Goal: Transaction & Acquisition: Purchase product/service

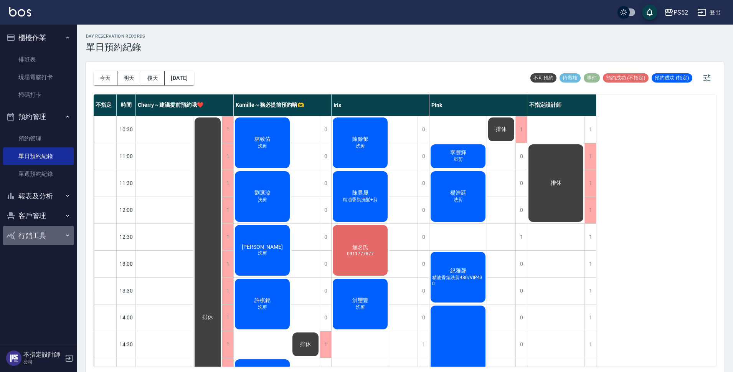
click at [41, 226] on button "行銷工具" at bounding box center [38, 236] width 71 height 20
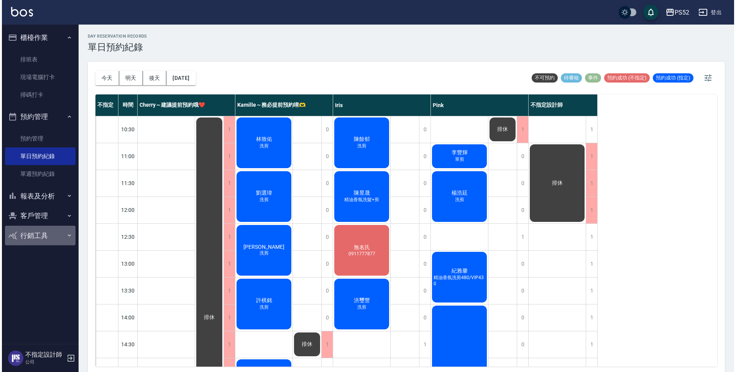
scroll to position [51, 0]
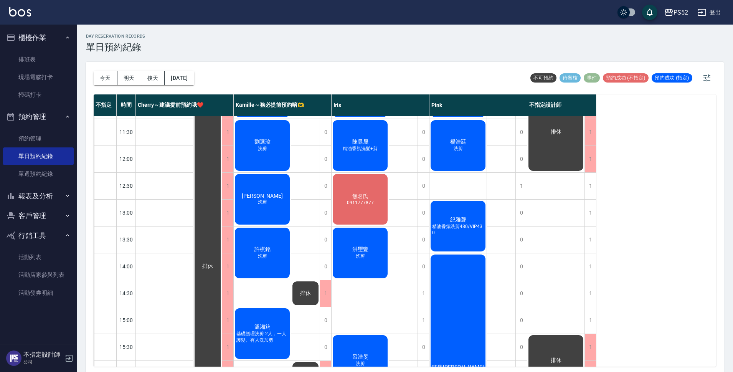
click at [38, 207] on button "客戶管理" at bounding box center [38, 216] width 71 height 20
click at [42, 233] on link "客戶列表" at bounding box center [38, 238] width 71 height 18
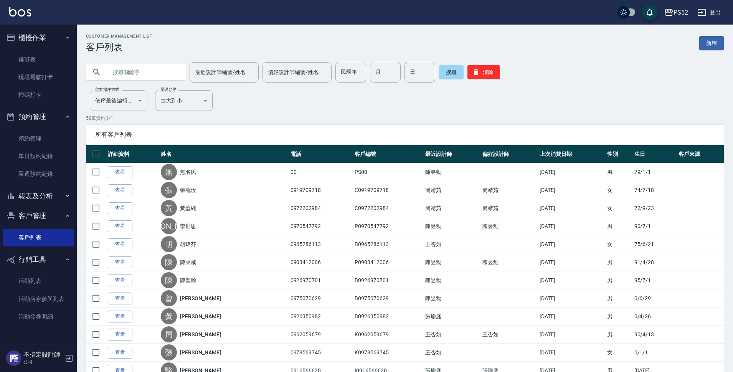
click at [156, 69] on input "text" at bounding box center [143, 72] width 72 height 21
type input "0985408"
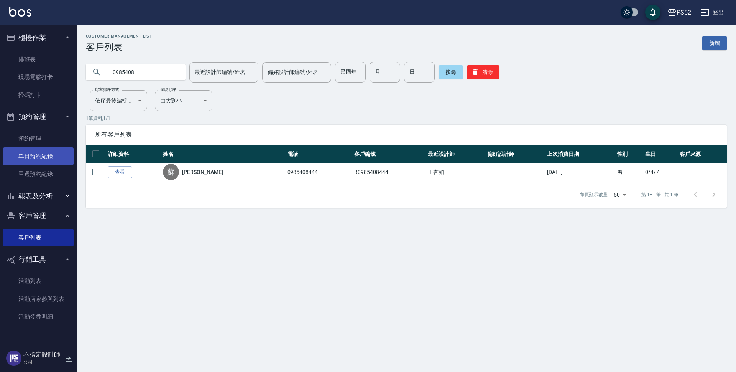
click at [29, 155] on link "單日預約紀錄" at bounding box center [38, 156] width 71 height 18
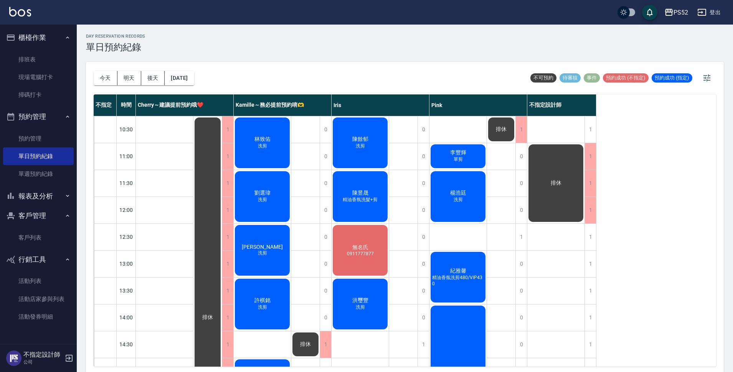
click at [712, 8] on button "登出" at bounding box center [709, 12] width 30 height 14
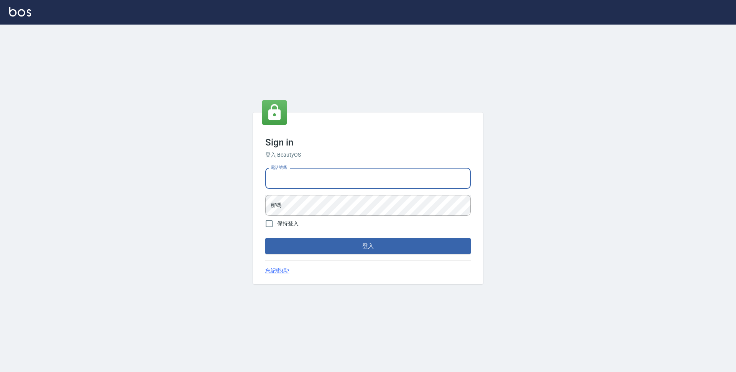
click at [287, 179] on input "電話號碼" at bounding box center [368, 178] width 206 height 21
type input "0923939755"
click at [265, 238] on button "登入" at bounding box center [368, 246] width 206 height 16
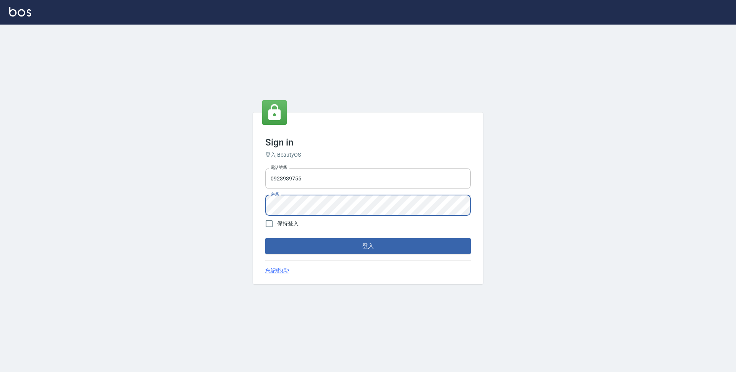
click at [265, 238] on button "登入" at bounding box center [368, 246] width 206 height 16
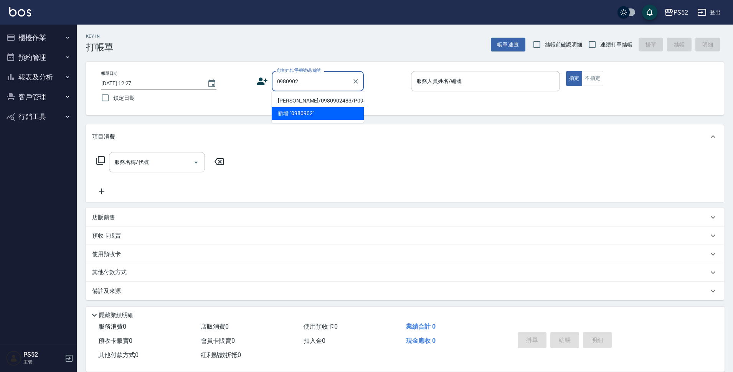
click at [307, 107] on li "楊浩廷/0980902483/P0980902483" at bounding box center [318, 100] width 92 height 13
type input "楊浩廷/0980902483/P0980902483"
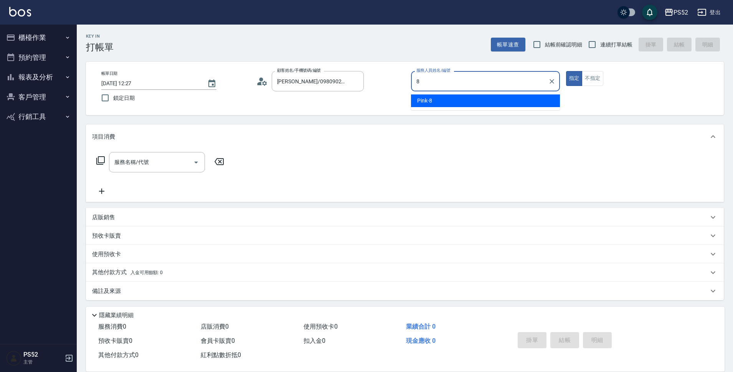
type input "Pink-8"
type button "true"
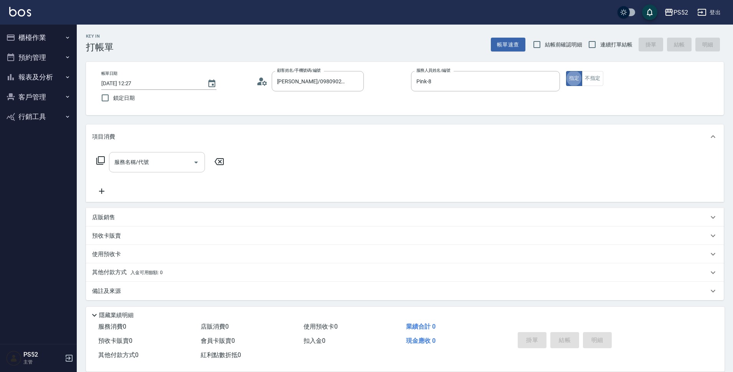
click at [181, 159] on input "服務名稱/代號" at bounding box center [150, 161] width 77 height 13
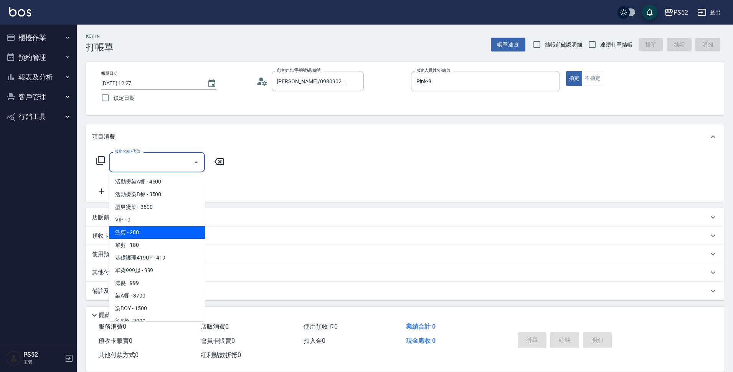
click at [188, 226] on span "洗剪 - 280" at bounding box center [157, 232] width 96 height 13
type input "洗剪(C1)"
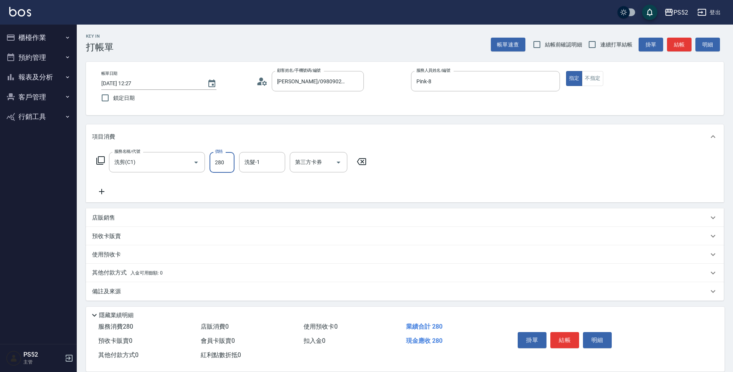
click at [219, 166] on input "280" at bounding box center [221, 162] width 25 height 21
type input "370"
click at [578, 341] on button "結帳" at bounding box center [564, 340] width 29 height 16
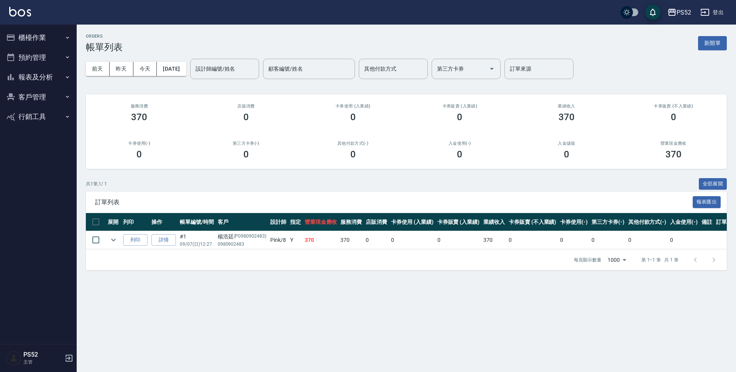
click at [53, 38] on button "櫃檯作業" at bounding box center [38, 38] width 71 height 20
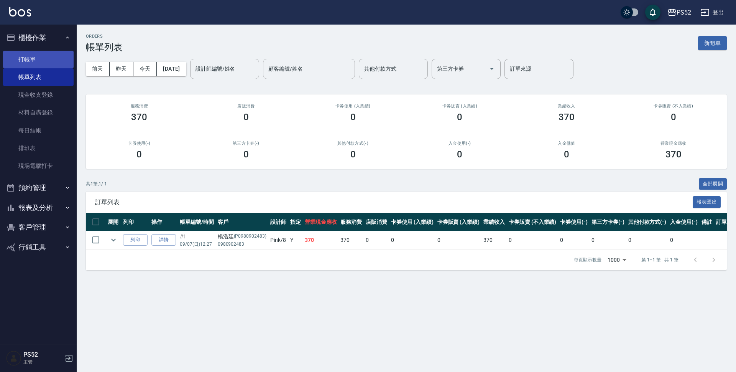
click at [49, 55] on link "打帳單" at bounding box center [38, 60] width 71 height 18
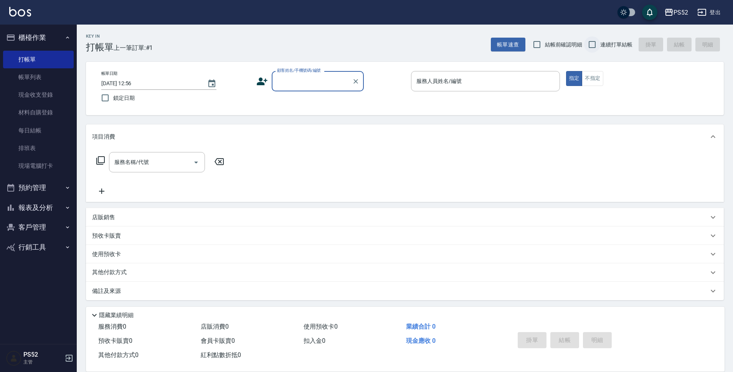
click at [598, 41] on input "連續打單結帳" at bounding box center [592, 44] width 16 height 16
checkbox input "true"
click at [340, 77] on input "顧客姓名/手機號碼/編號" at bounding box center [312, 80] width 74 height 13
type input "0978500870"
click at [258, 81] on icon at bounding box center [262, 82] width 12 height 12
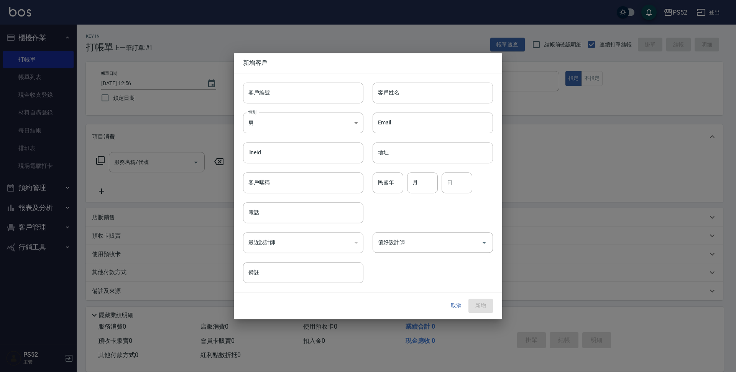
click at [286, 94] on input "客戶編號" at bounding box center [303, 92] width 120 height 21
paste input "0978500870"
type input "B0978500870"
click at [280, 119] on body "PS52 登出 櫃檯作業 打帳單 帳單列表 現金收支登錄 材料自購登錄 每日結帳 排班表 現場電腦打卡 預約管理 預約管理 單日預約紀錄 單週預約紀錄 報表及…" at bounding box center [368, 187] width 736 height 374
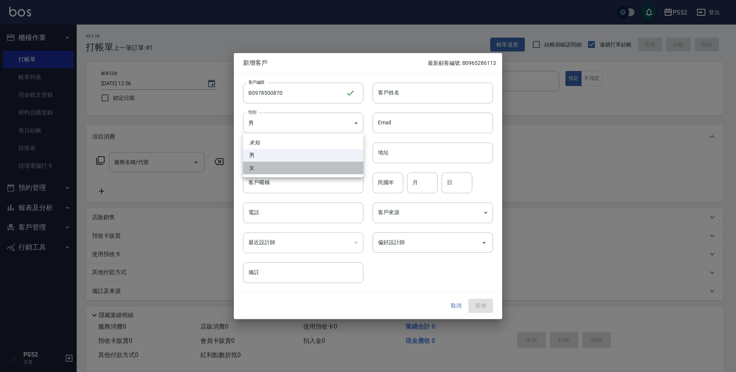
click at [261, 165] on li "女" at bounding box center [303, 167] width 120 height 13
type input "FEMALE"
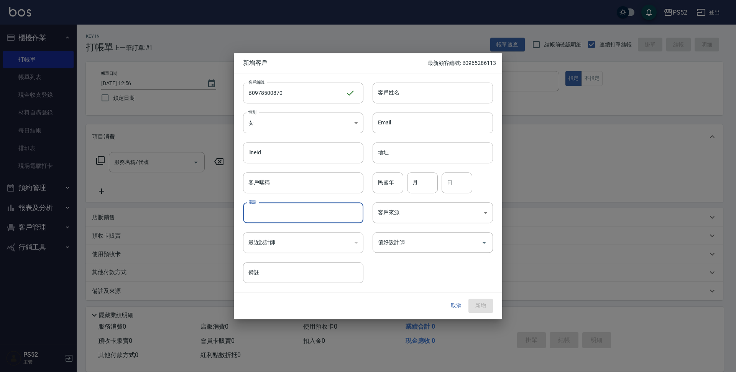
click at [266, 214] on input "電話" at bounding box center [303, 212] width 120 height 21
paste input "0978500870"
type input "0978500870"
click at [425, 187] on input "月" at bounding box center [422, 182] width 31 height 21
type input "9"
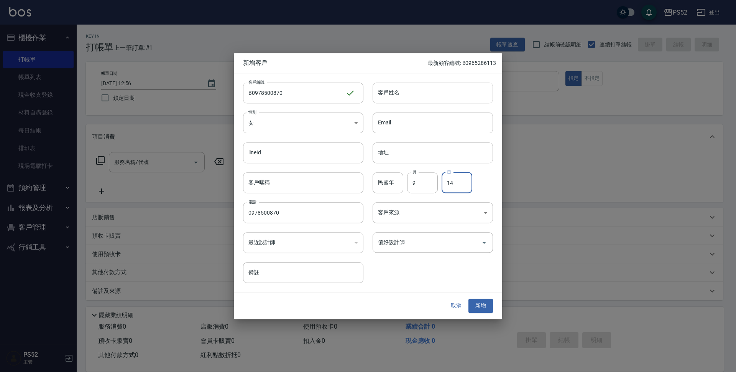
type input "14"
click at [423, 91] on input "客戶姓名" at bounding box center [433, 92] width 120 height 21
type input "高子倢"
click at [482, 311] on button "新增" at bounding box center [481, 306] width 25 height 14
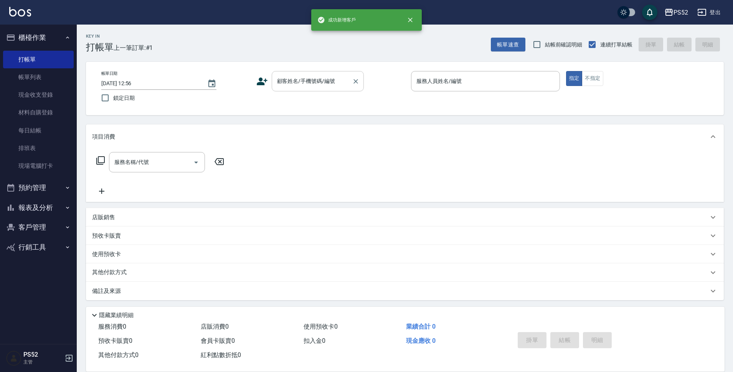
click at [324, 78] on input "顧客姓名/手機號碼/編號" at bounding box center [312, 80] width 74 height 13
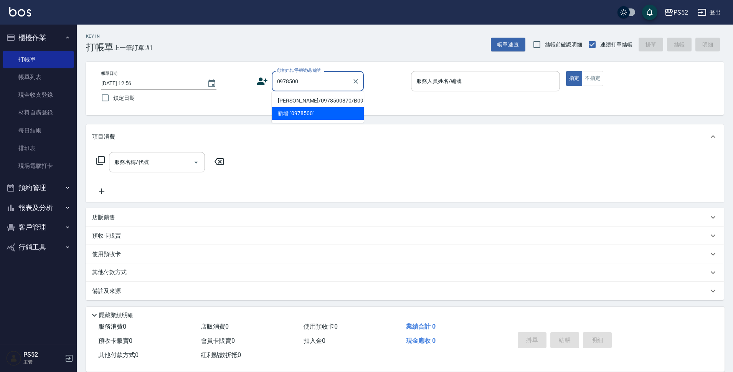
click at [316, 102] on li "高子倢/0978500870/B0978500870" at bounding box center [318, 100] width 92 height 13
type input "高子倢/0978500870/B0978500870"
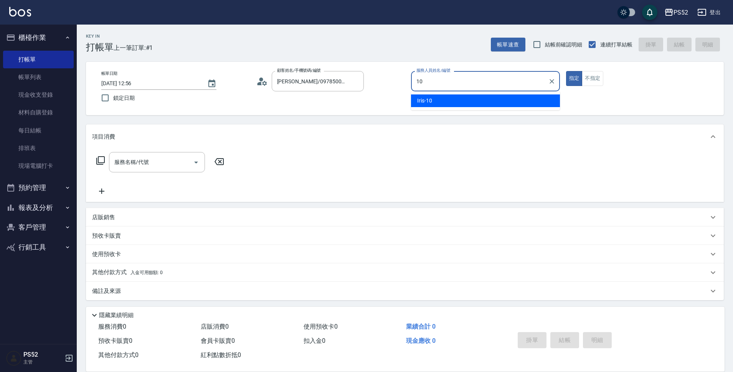
type input "10"
type button "true"
type input "Iris-10"
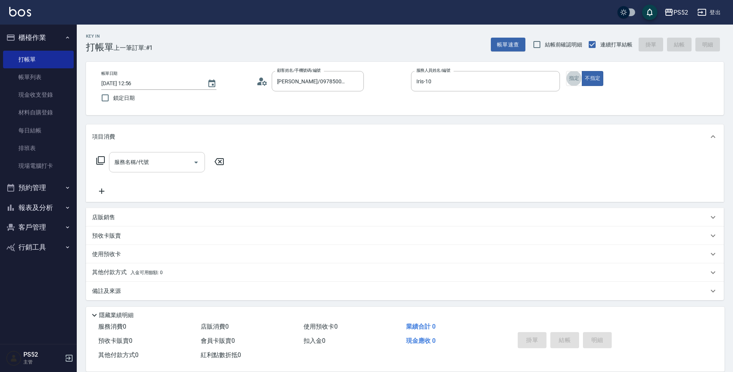
click at [148, 165] on div "服務名稱/代號 服務名稱/代號" at bounding box center [157, 162] width 96 height 20
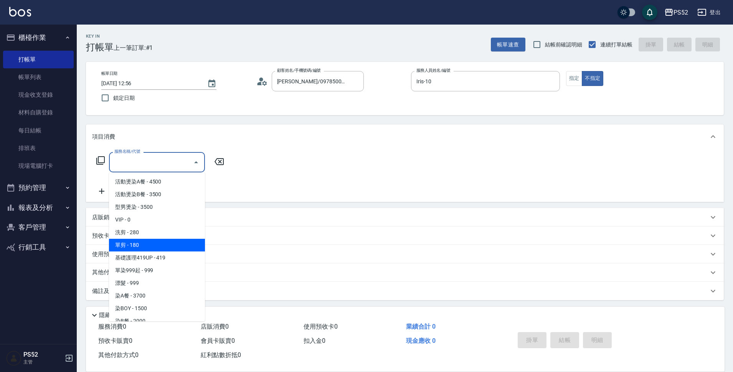
click at [149, 242] on span "單剪 - 180" at bounding box center [157, 245] width 96 height 13
type input "單剪(C2)"
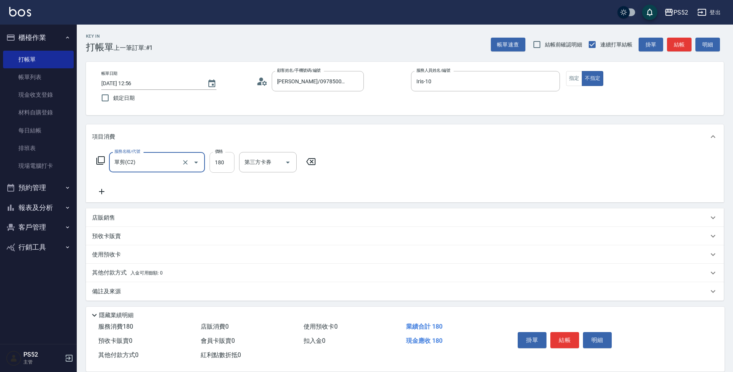
click at [230, 171] on input "180" at bounding box center [221, 162] width 25 height 21
type input "100"
click at [556, 339] on button "結帳" at bounding box center [564, 340] width 29 height 16
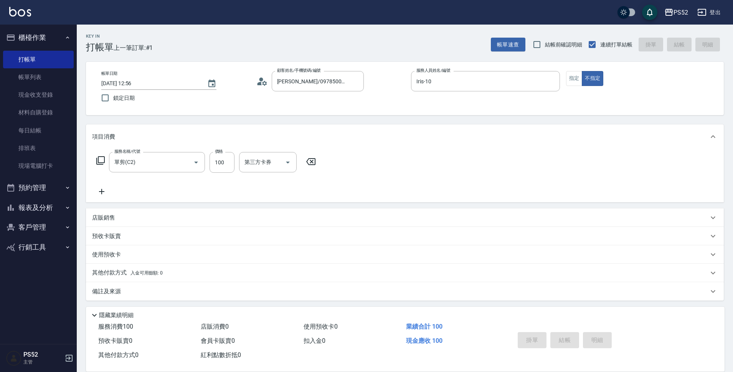
type input "2025/09/07 12:57"
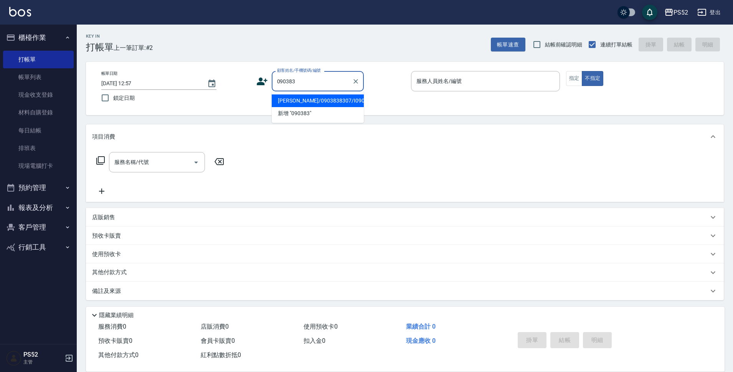
click at [321, 107] on li "陳昱晟/0903838307/I0903838307" at bounding box center [318, 100] width 92 height 13
type input "陳昱晟/0903838307/I0903838307"
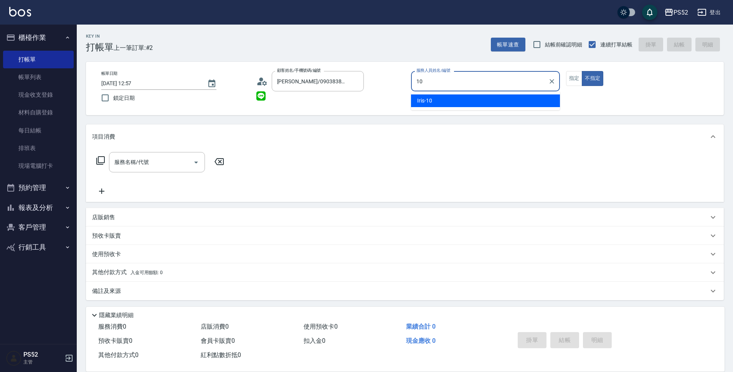
type input "10"
type button "false"
type input "Iris-10"
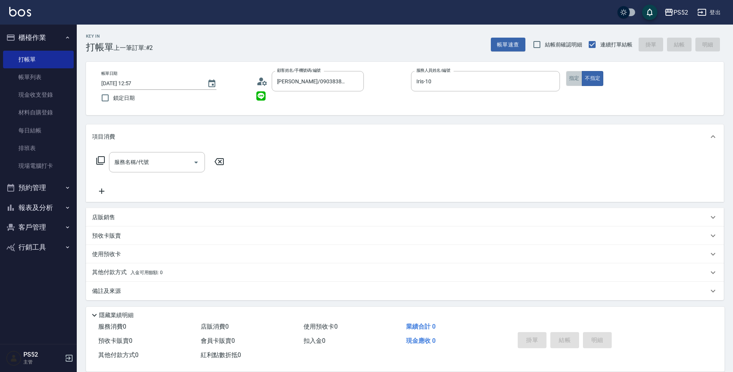
click at [571, 79] on button "指定" at bounding box center [574, 78] width 16 height 15
click at [179, 165] on input "服務名稱/代號" at bounding box center [150, 161] width 77 height 13
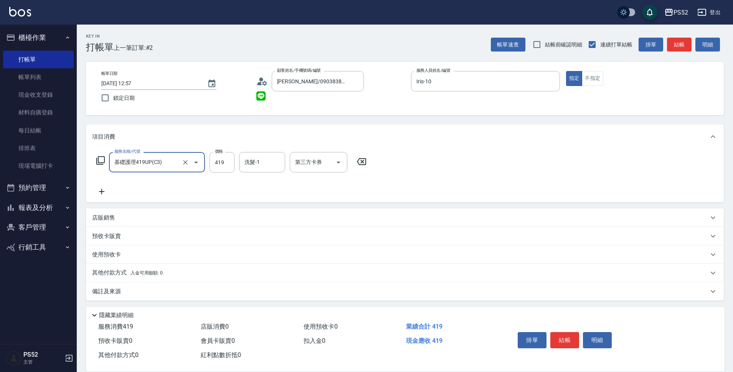
type input "基礎護理419UP(C3)"
type input "460"
click at [560, 334] on button "結帳" at bounding box center [564, 340] width 29 height 16
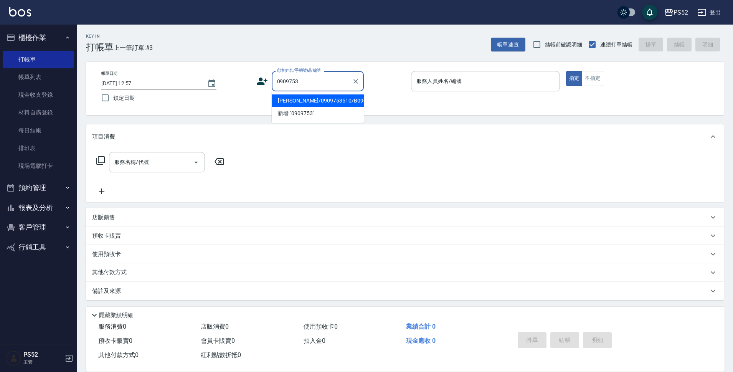
click at [327, 103] on li "李豐輝/0909753510/B0909753510" at bounding box center [318, 100] width 92 height 13
type input "李豐輝/0909753510/B0909753510"
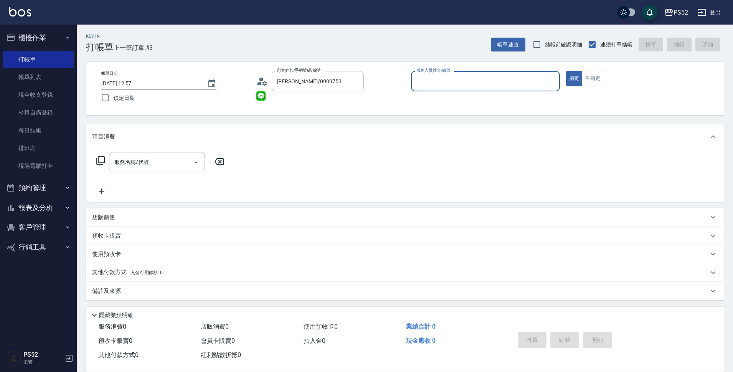
type input "1"
type input "Pink-8"
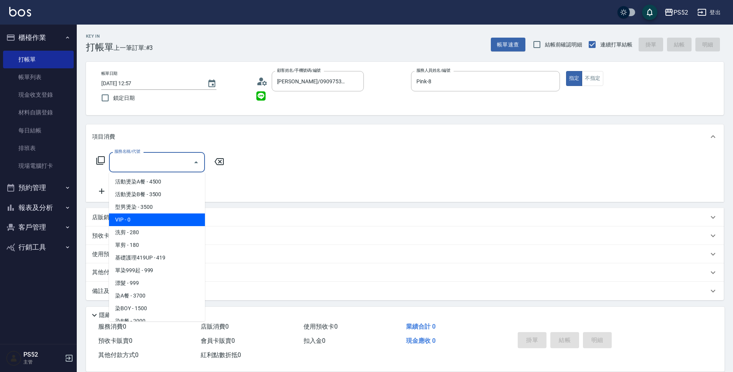
type input "VIP(888)"
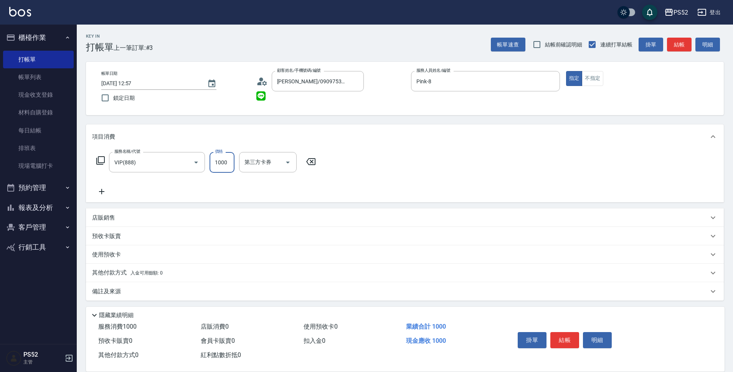
type input "1000"
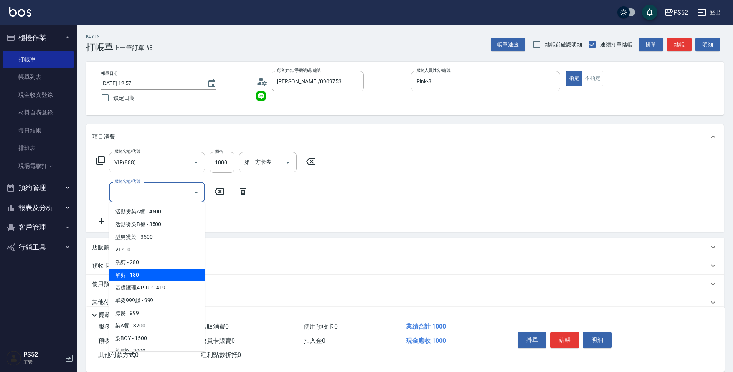
type input "單剪(C2)"
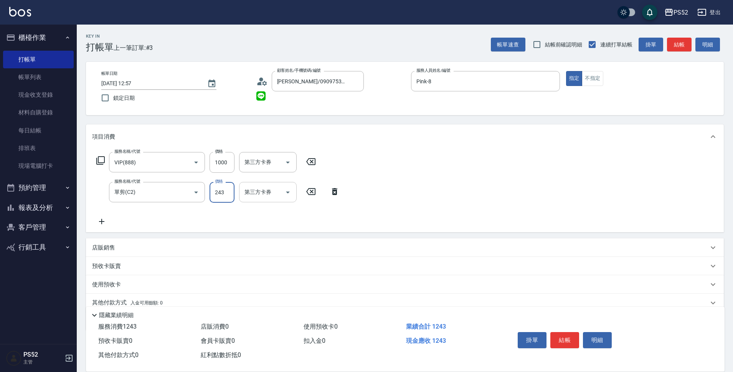
type input "243"
click at [277, 196] on input "第三方卡券" at bounding box center [261, 191] width 39 height 13
click at [276, 261] on span "儲值卡" at bounding box center [268, 262] width 58 height 13
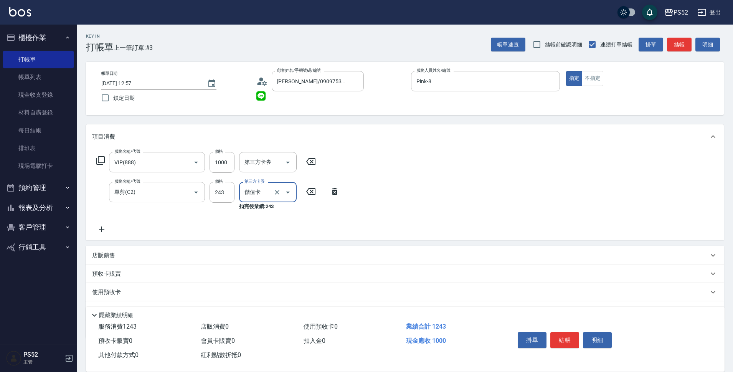
type input "儲值卡"
click at [560, 337] on button "結帳" at bounding box center [564, 340] width 29 height 16
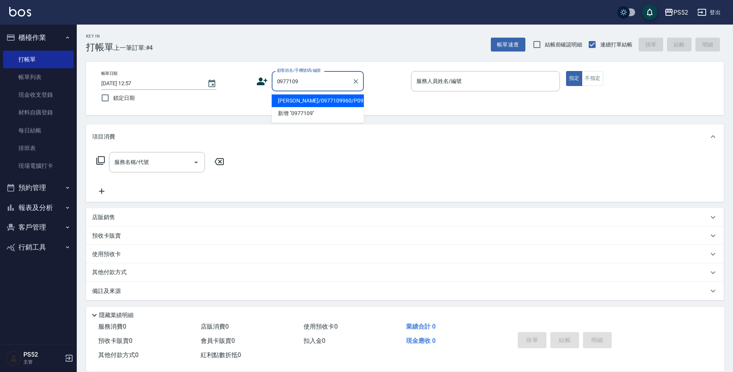
click at [292, 102] on li "呂凱綸/0977109960/P0979710960" at bounding box center [318, 100] width 92 height 13
type input "呂凱綸/0977109960/P0979710960"
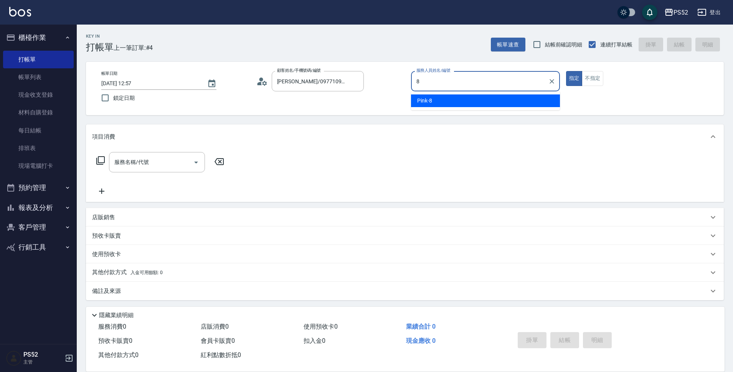
type input "Pink-8"
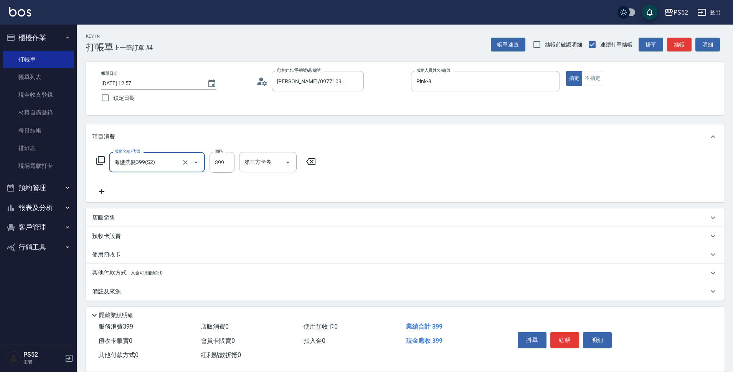
type input "海鹽洗髮399(S2)"
click at [188, 158] on button "Clear" at bounding box center [185, 162] width 11 height 11
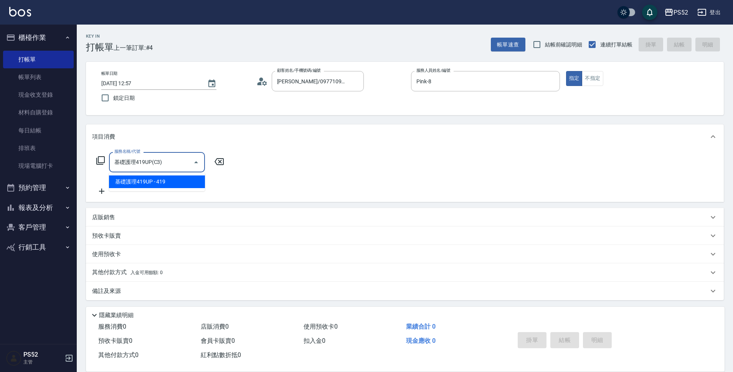
type input "基礎護理419UP(C3)"
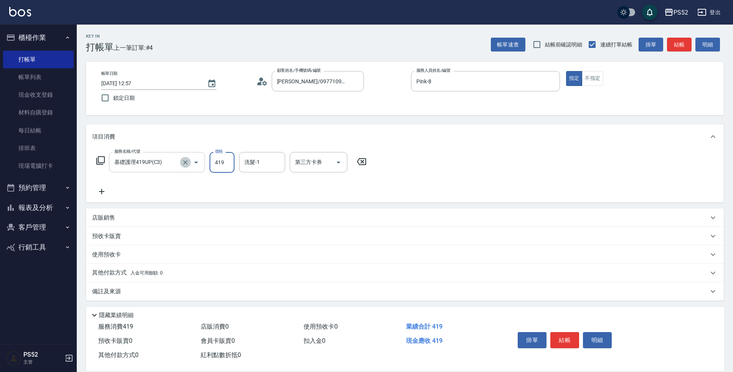
click at [187, 158] on icon "Clear" at bounding box center [185, 162] width 8 height 8
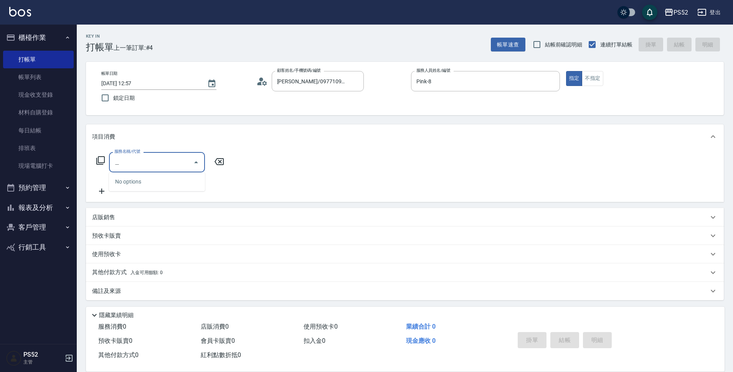
type input "4"
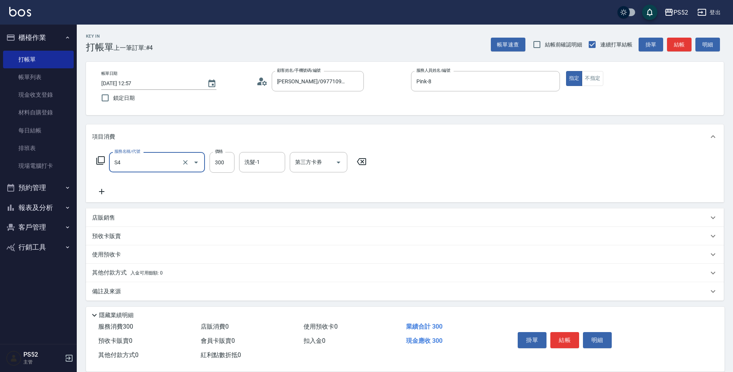
type input "洗髮300元(S4)"
type input "399"
click at [107, 189] on icon at bounding box center [101, 191] width 19 height 9
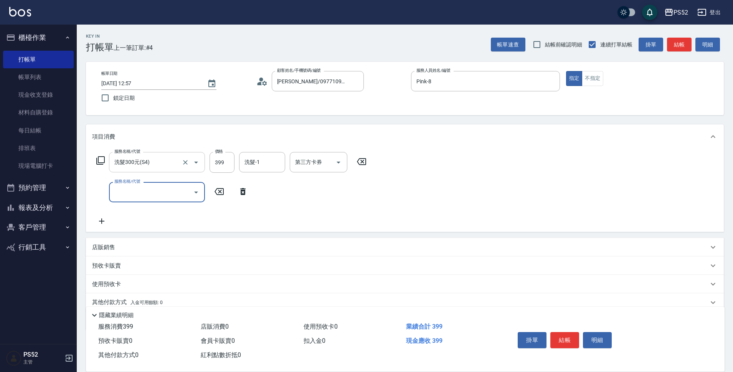
click at [123, 189] on div "服務名稱/代號 服務名稱/代號" at bounding box center [157, 192] width 96 height 20
click at [141, 193] on input "服務名稱/代號" at bounding box center [150, 191] width 77 height 13
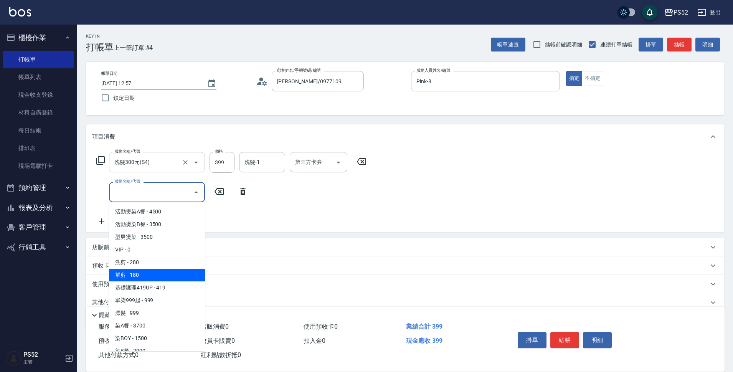
click at [142, 277] on span "單剪 - 180" at bounding box center [157, 274] width 96 height 13
type input "單剪(C2)"
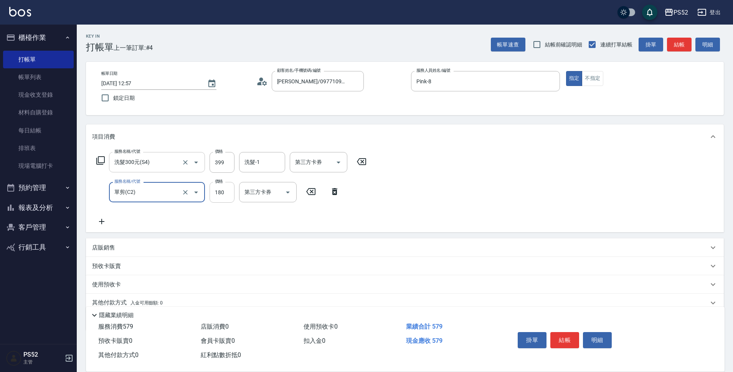
click at [226, 191] on input "180" at bounding box center [221, 192] width 25 height 21
type input "270"
click at [560, 335] on button "結帳" at bounding box center [564, 340] width 29 height 16
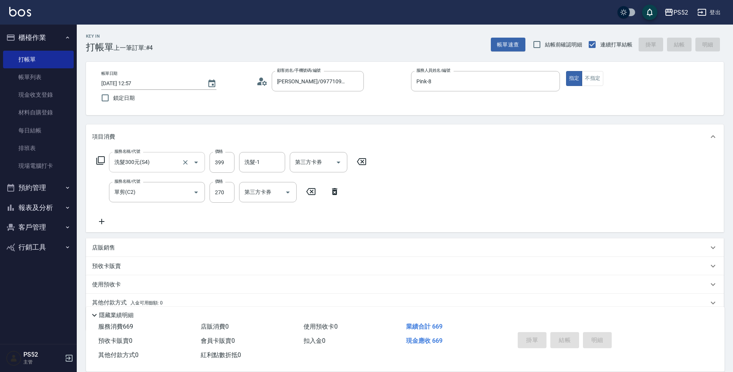
type input "2025/09/07 12:58"
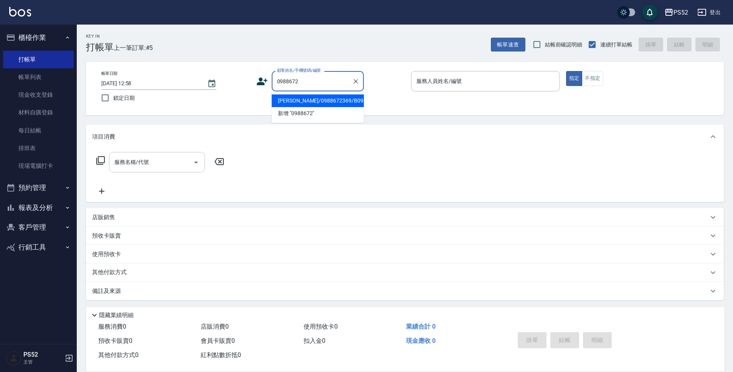
click at [320, 104] on li "陳餘郁/0988672369/B0988672369" at bounding box center [318, 100] width 92 height 13
type input "陳餘郁/0988672369/B0988672369"
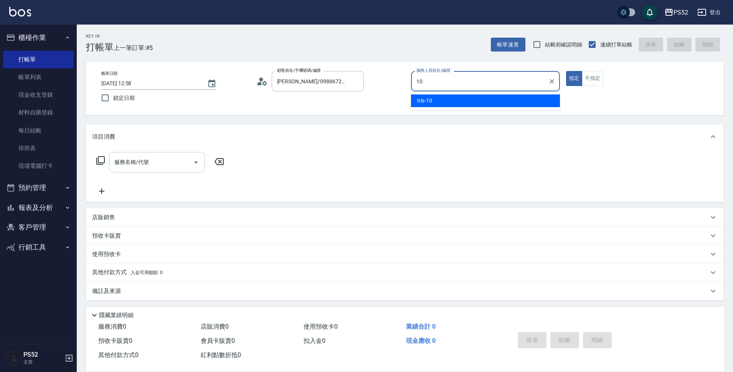
type input "Iris-10"
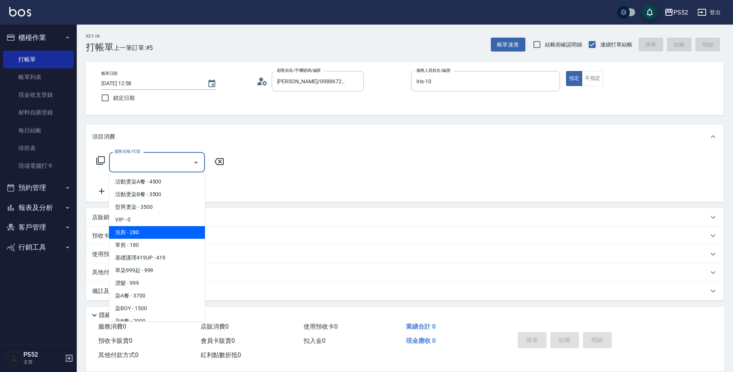
type input "洗剪(C1)"
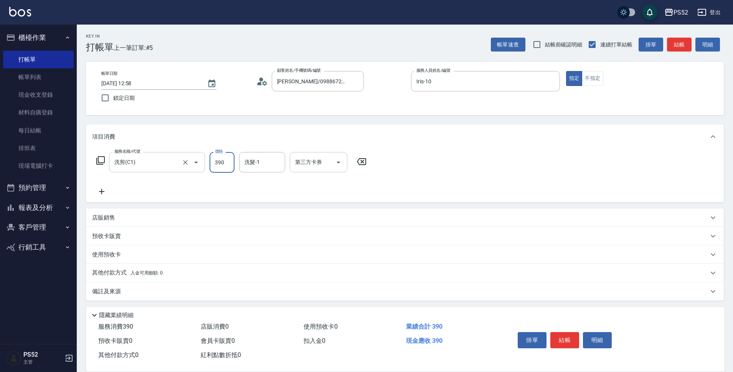
type input "390"
click at [314, 161] on div "第三方卡券 第三方卡券" at bounding box center [319, 162] width 58 height 20
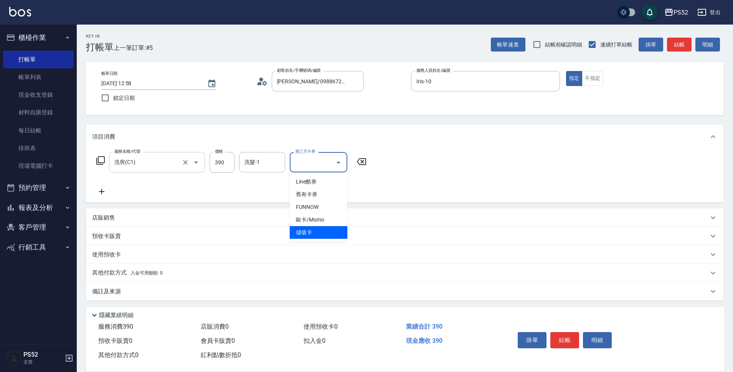
click at [308, 233] on span "儲值卡" at bounding box center [319, 232] width 58 height 13
type input "儲值卡"
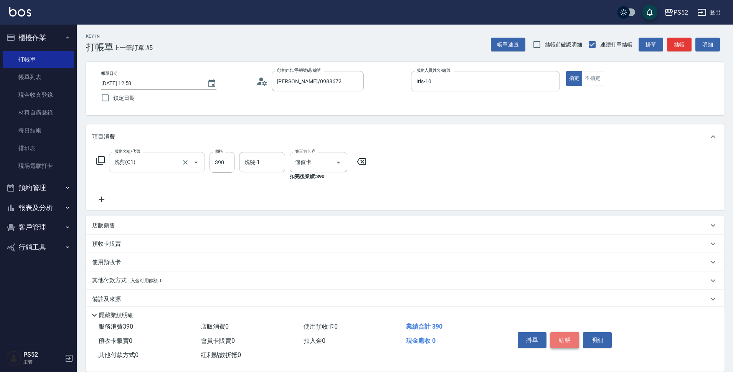
click at [554, 332] on button "結帳" at bounding box center [564, 340] width 29 height 16
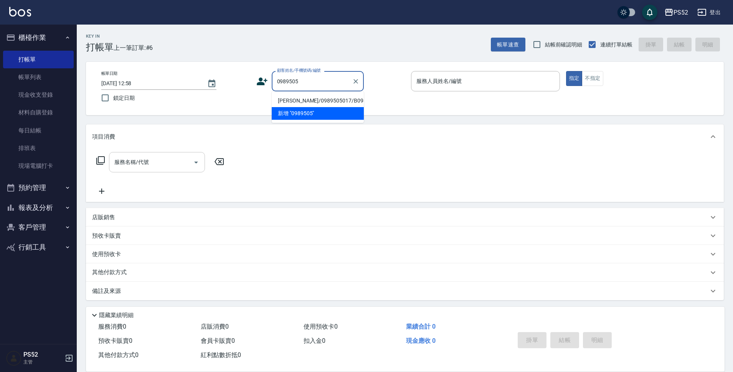
click at [323, 104] on li "顏睿宏/0989505017/B0989505017" at bounding box center [318, 100] width 92 height 13
type input "顏睿宏/0989505017/B0989505017"
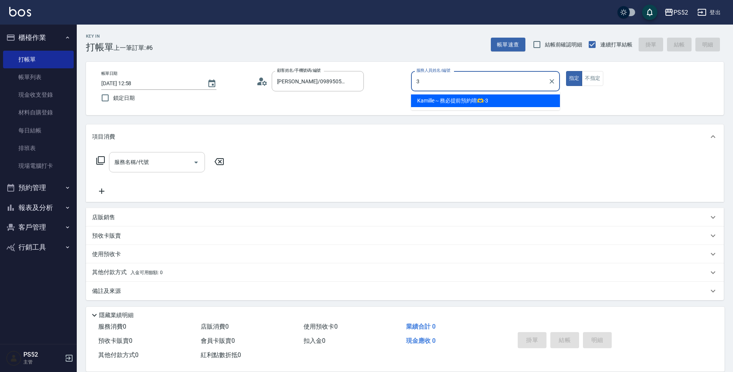
type input "Kamille～務必提前預約唷🫶-3"
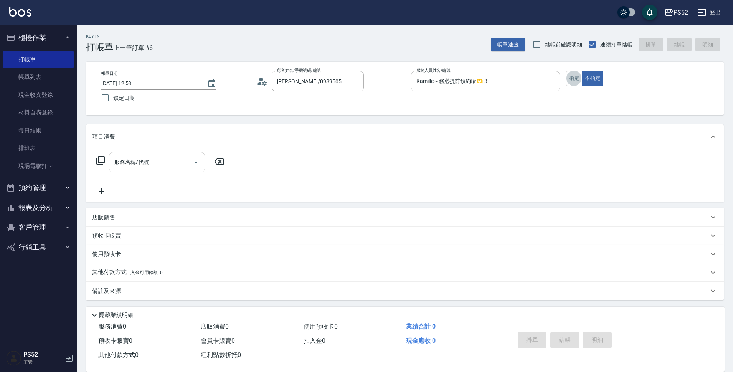
click at [137, 163] on div "服務名稱/代號 服務名稱/代號" at bounding box center [157, 162] width 96 height 20
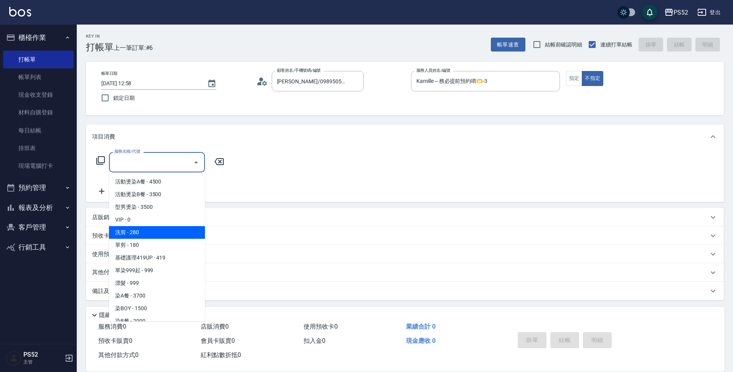
click at [147, 227] on span "洗剪 - 280" at bounding box center [157, 232] width 96 height 13
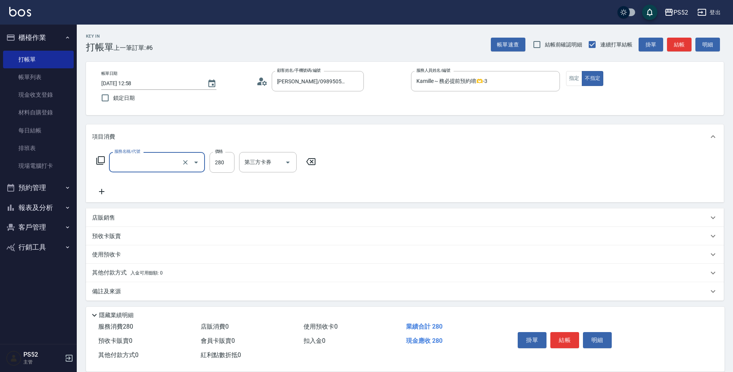
type input "洗剪(C1)"
click at [574, 338] on button "結帳" at bounding box center [564, 340] width 29 height 16
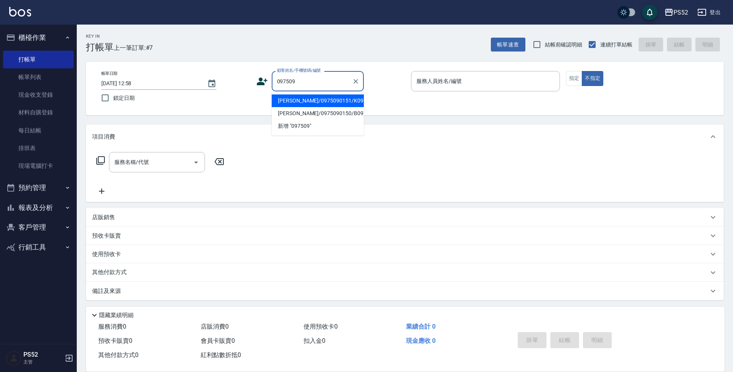
click at [335, 107] on li "林致佑/0975090151/K0975090151" at bounding box center [318, 100] width 92 height 13
type input "林致佑/0975090151/K0975090151"
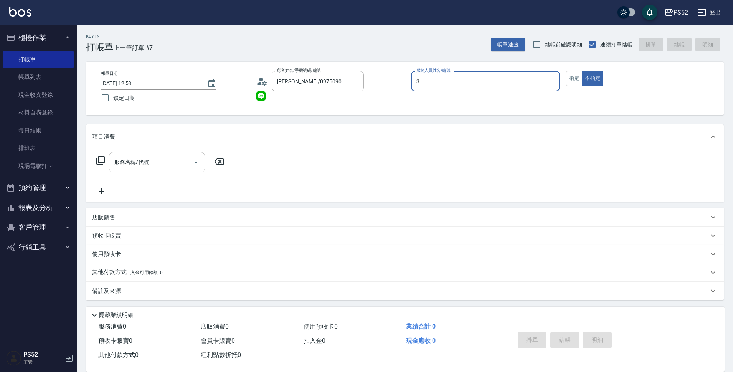
type input "Kamille～務必提前預約唷🫶-3"
click at [159, 159] on input "服務名稱/代號" at bounding box center [150, 161] width 77 height 13
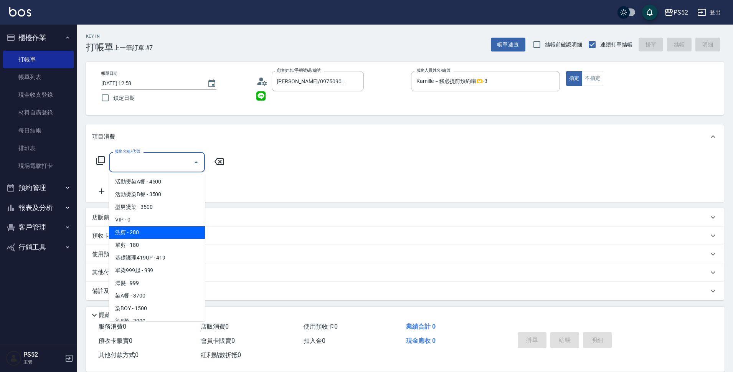
click at [158, 230] on span "洗剪 - 280" at bounding box center [157, 232] width 96 height 13
type input "洗剪(C1)"
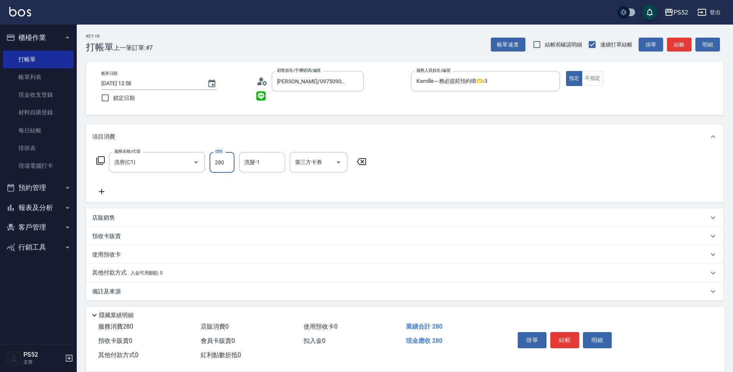
click at [221, 161] on input "280" at bounding box center [221, 162] width 25 height 21
type input "360"
click at [304, 164] on input "第三方卡券" at bounding box center [312, 161] width 39 height 13
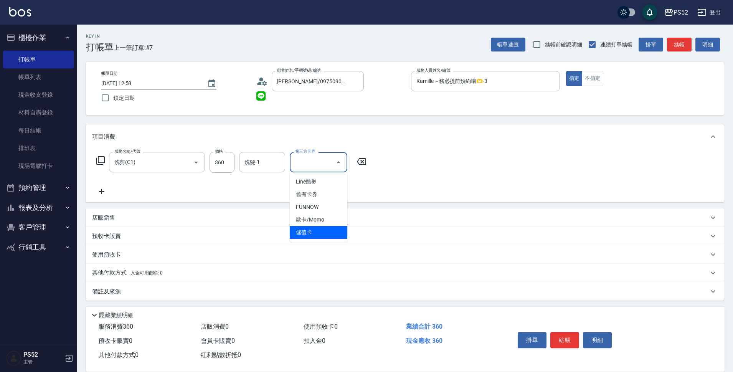
click at [304, 229] on span "儲值卡" at bounding box center [319, 232] width 58 height 13
type input "儲值卡"
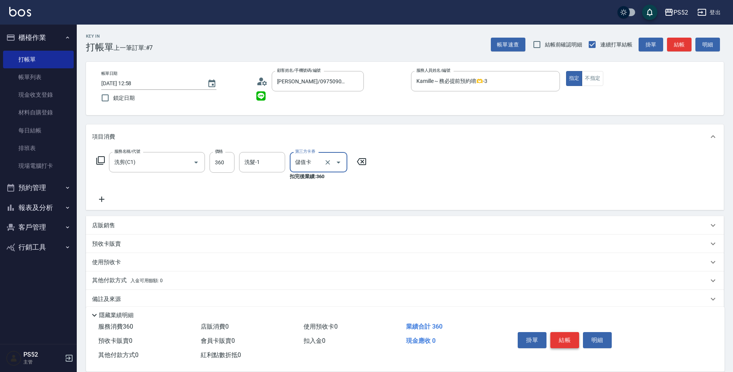
click at [571, 340] on button "結帳" at bounding box center [564, 340] width 29 height 16
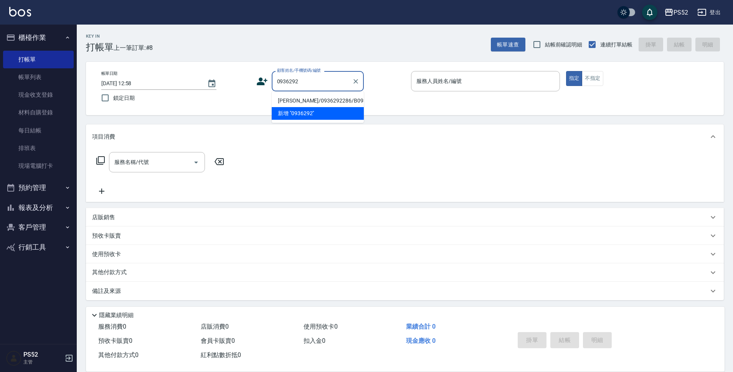
click at [308, 107] on li "劉選瑋/0936292286/B0936292286" at bounding box center [318, 100] width 92 height 13
type input "劉選瑋/0936292286/B0936292286"
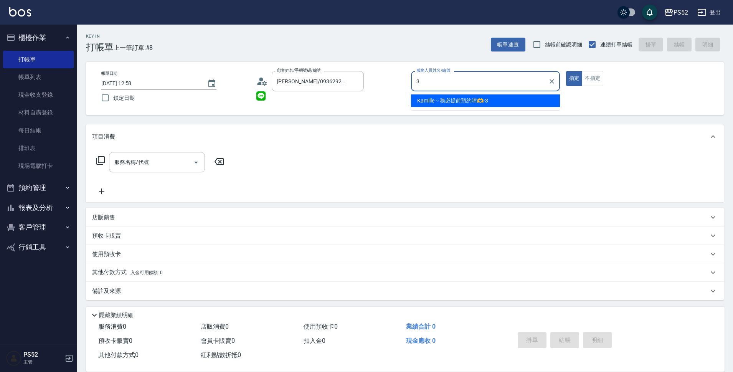
type input "Kamille～務必提前預約唷🫶-3"
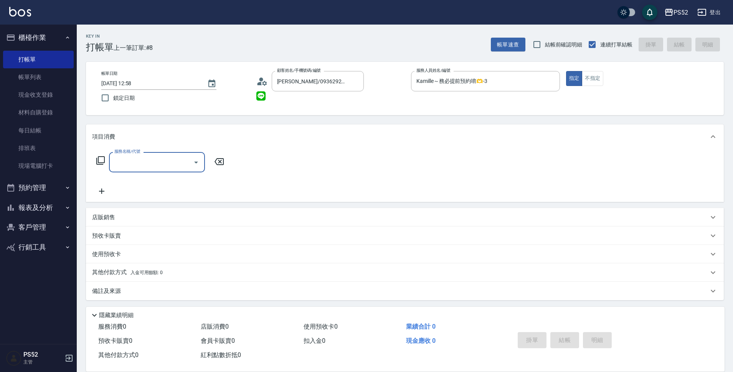
click at [146, 165] on input "服務名稱/代號" at bounding box center [150, 161] width 77 height 13
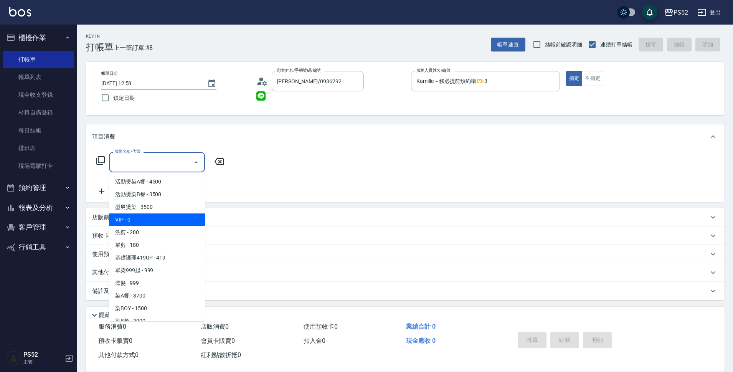
drag, startPoint x: 141, startPoint y: 217, endPoint x: 204, endPoint y: 165, distance: 81.8
click at [142, 216] on span "VIP - 0" at bounding box center [157, 219] width 96 height 13
type input "VIP(888)"
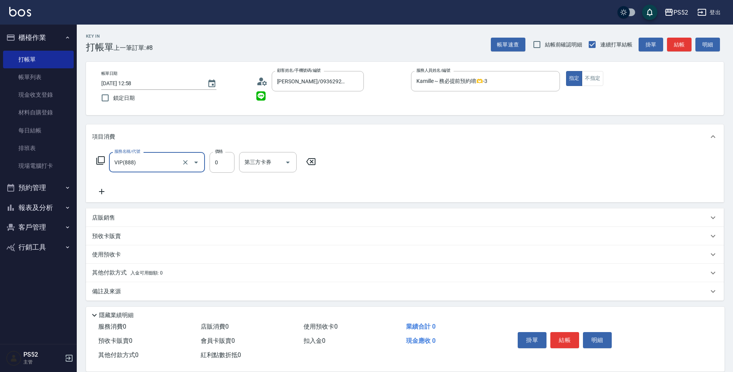
click at [204, 165] on div "VIP(888) 服務名稱/代號" at bounding box center [157, 162] width 96 height 20
click at [222, 164] on input "0" at bounding box center [221, 162] width 25 height 21
type input "1000"
click at [104, 193] on icon at bounding box center [101, 191] width 19 height 9
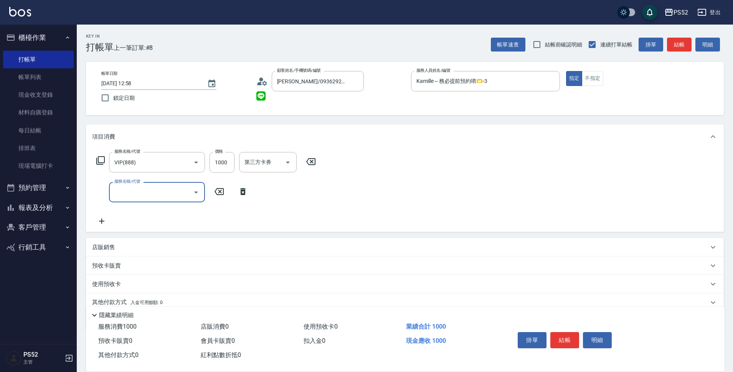
click at [128, 196] on div "服務名稱/代號 服務名稱/代號" at bounding box center [157, 192] width 96 height 20
click at [146, 198] on input "服務名稱/代號" at bounding box center [150, 191] width 77 height 13
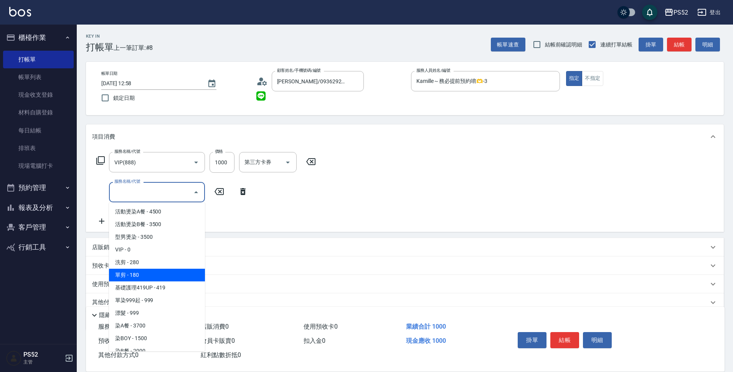
click at [161, 268] on span "單剪 - 180" at bounding box center [157, 274] width 96 height 13
type input "單剪(C2)"
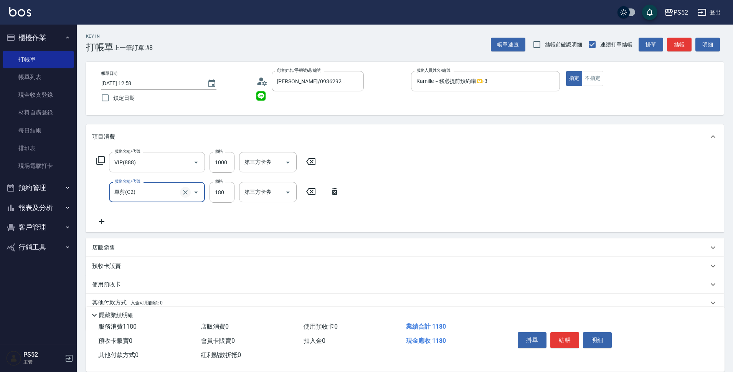
click at [181, 195] on button "Clear" at bounding box center [185, 192] width 11 height 11
click at [200, 195] on icon "Open" at bounding box center [195, 192] width 9 height 9
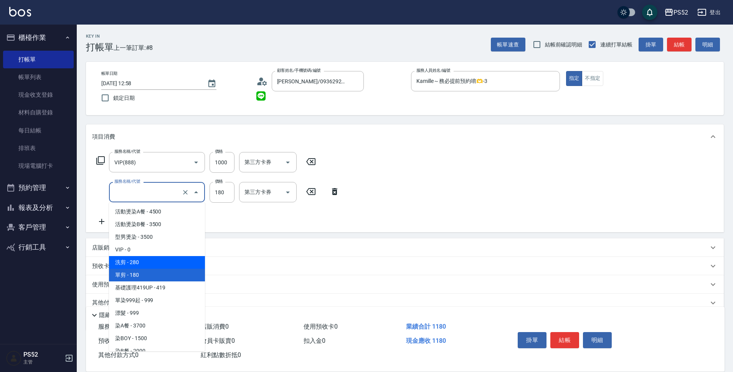
click at [181, 258] on ul "活動燙染A餐 - 4500 活動燙染B餐 - 3500 型男燙染 - 3500 VIP - 0 洗剪 - 280 單剪 - 180 基礎護理419UP - 4…" at bounding box center [157, 276] width 96 height 149
click at [181, 258] on span "洗剪 - 280" at bounding box center [157, 262] width 96 height 13
type input "洗剪(C1)"
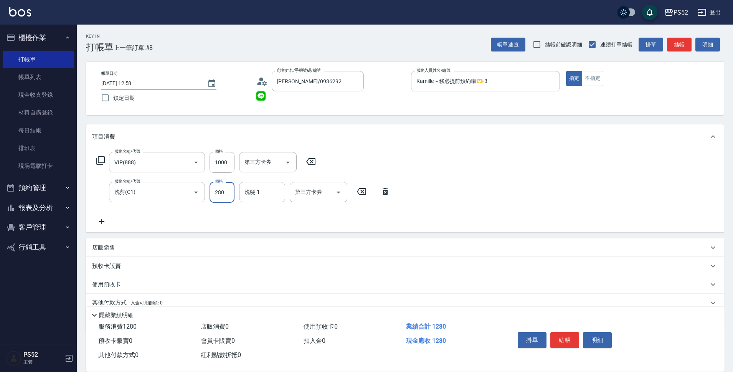
click at [221, 196] on input "280" at bounding box center [221, 192] width 25 height 21
type input "360"
click at [303, 194] on input "第三方卡券" at bounding box center [312, 191] width 39 height 13
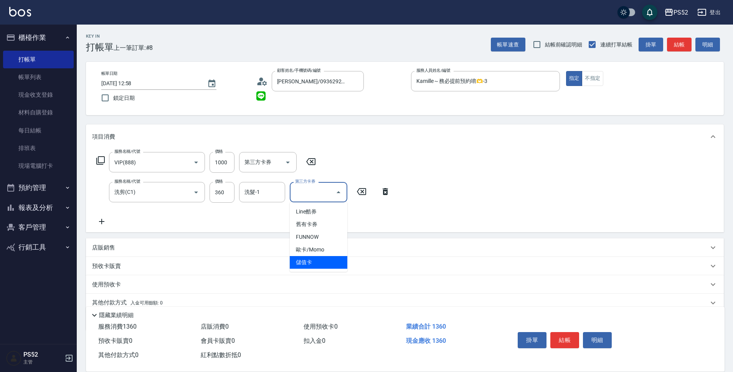
click at [302, 259] on span "儲值卡" at bounding box center [319, 262] width 58 height 13
type input "儲值卡"
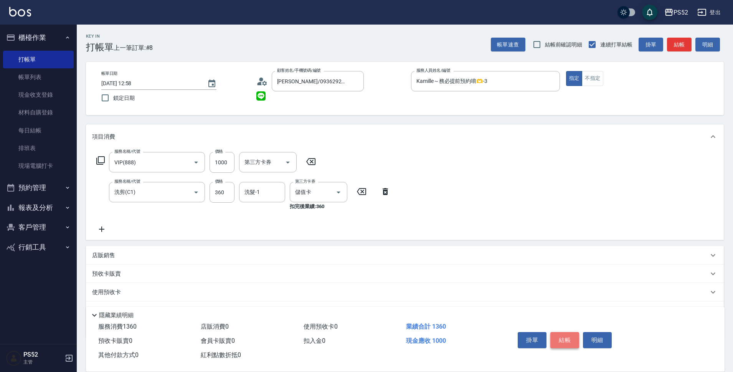
click at [556, 334] on button "結帳" at bounding box center [564, 340] width 29 height 16
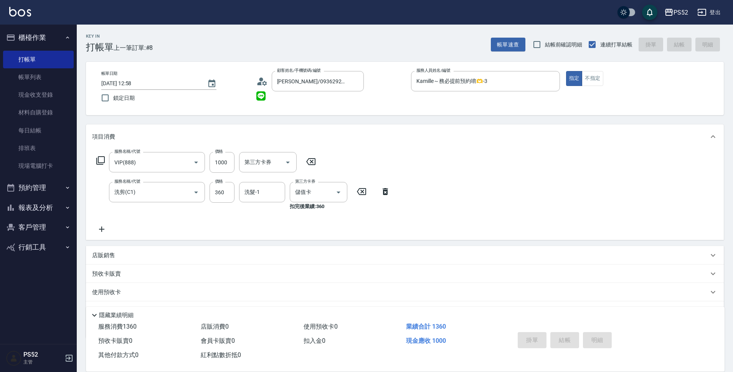
type input "2025/09/07 12:59"
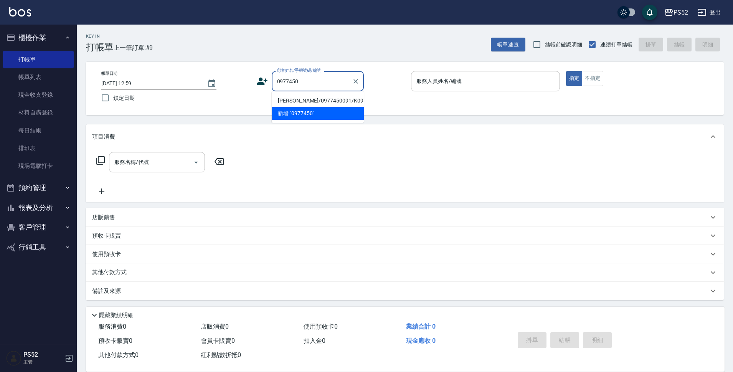
click at [320, 100] on li "張宇澤/0977450091/K0977450091" at bounding box center [318, 100] width 92 height 13
type input "張宇澤/0977450091/K0977450091"
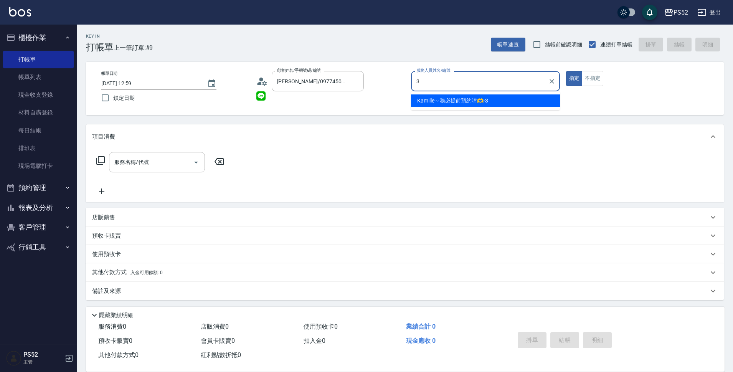
type input "Kamille～務必提前預約唷🫶-3"
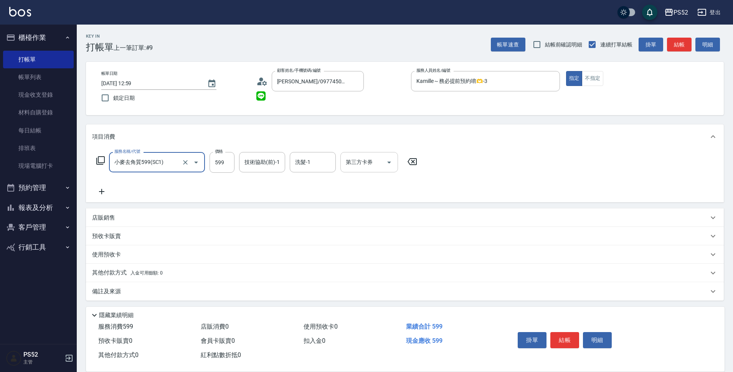
type input "小麥去角質599(SC1)"
click at [362, 160] on div "第三方卡券 第三方卡券" at bounding box center [369, 162] width 58 height 20
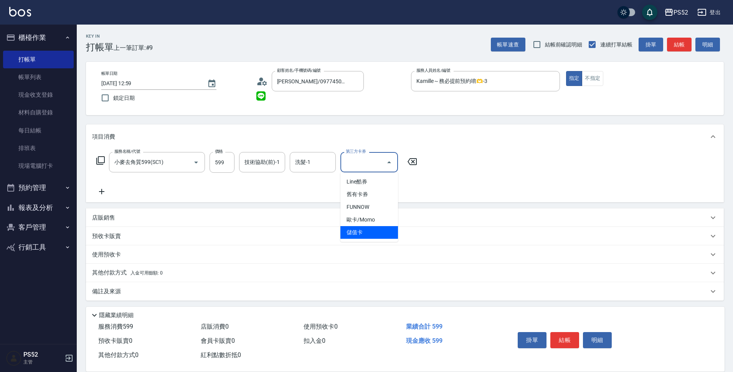
click at [354, 229] on span "儲值卡" at bounding box center [369, 232] width 58 height 13
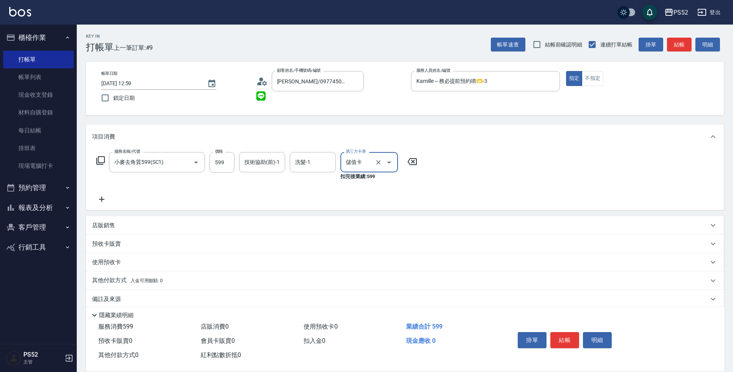
type input "儲值卡"
click at [577, 336] on button "結帳" at bounding box center [564, 340] width 29 height 16
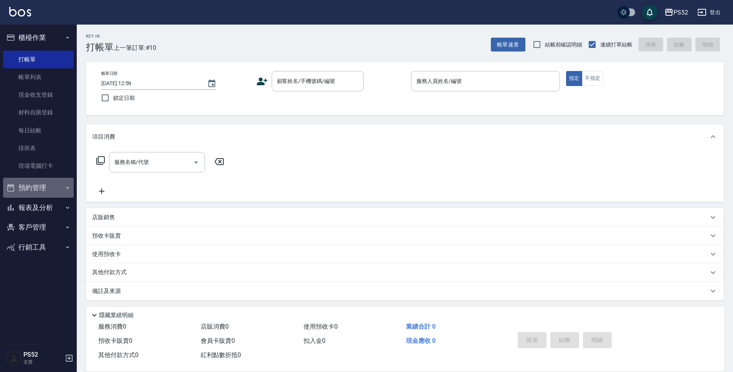
click at [54, 185] on button "預約管理" at bounding box center [38, 188] width 71 height 20
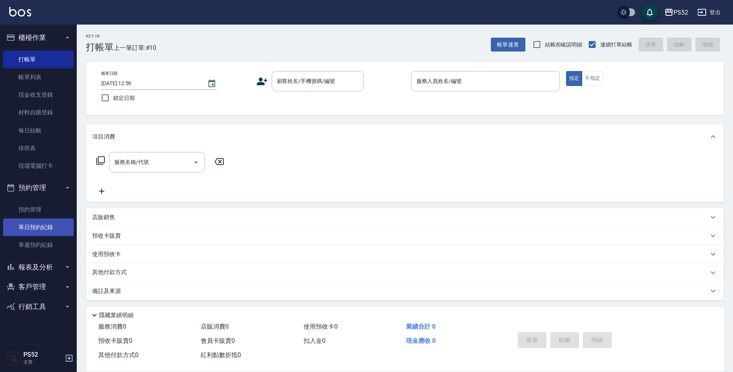
click at [63, 223] on link "單日預約紀錄" at bounding box center [38, 227] width 71 height 18
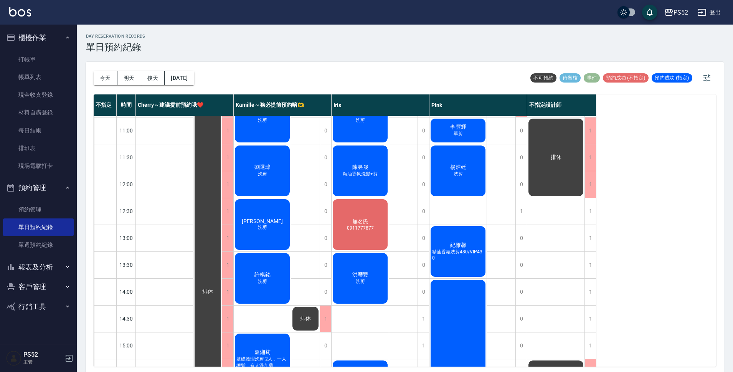
scroll to position [25, 0]
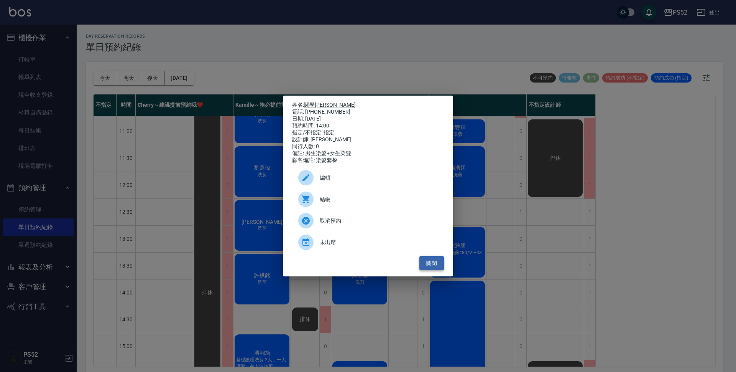
click at [431, 270] on button "關閉" at bounding box center [432, 263] width 25 height 14
